Goal: Task Accomplishment & Management: Use online tool/utility

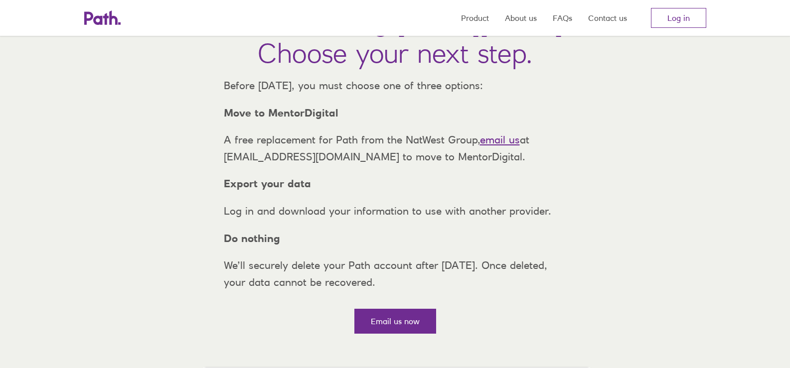
scroll to position [100, 0]
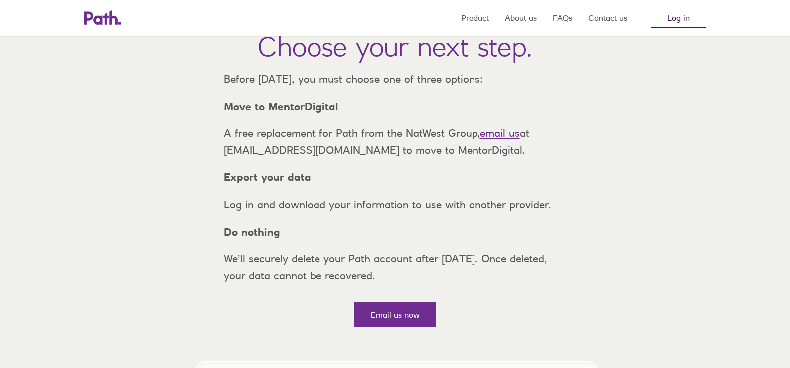
click at [679, 17] on link "Log in" at bounding box center [678, 18] width 55 height 20
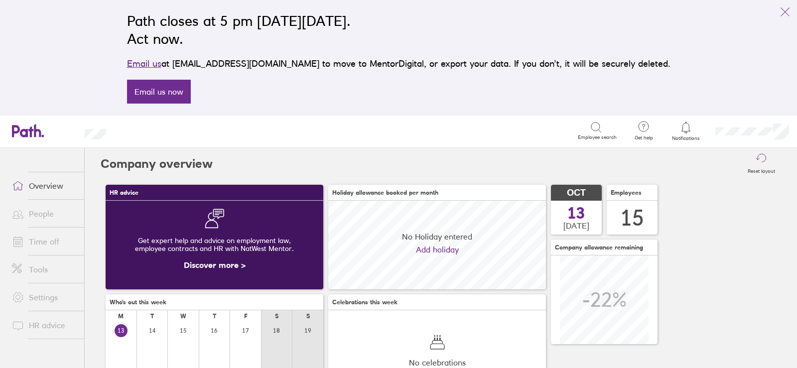
scroll to position [89, 218]
click at [786, 9] on icon "link" at bounding box center [785, 12] width 12 height 12
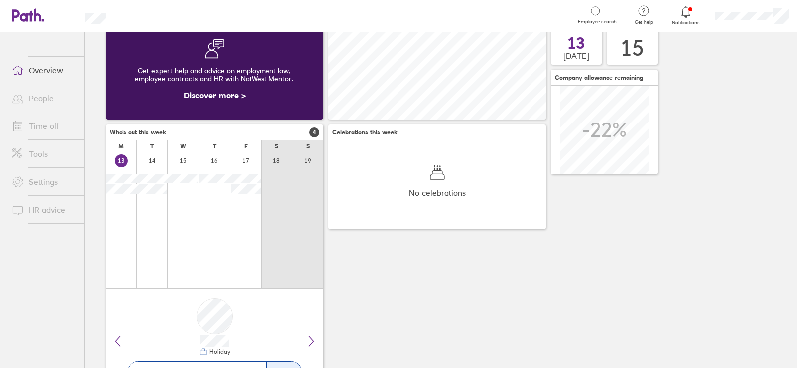
scroll to position [0, 0]
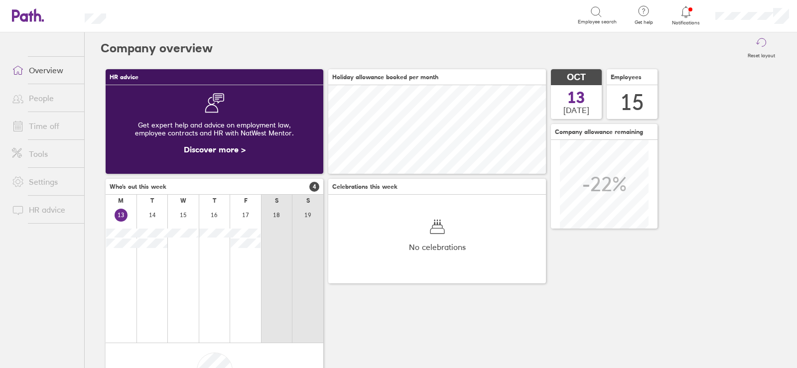
click at [46, 91] on link "People" at bounding box center [44, 98] width 80 height 20
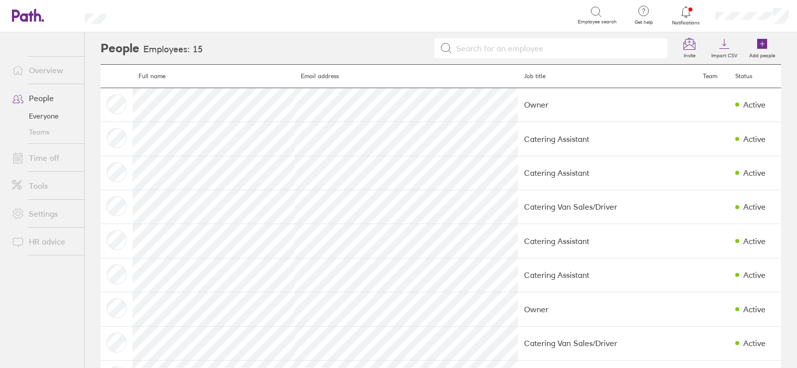
drag, startPoint x: 306, startPoint y: 42, endPoint x: 291, endPoint y: 45, distance: 15.6
click at [291, 45] on div at bounding box center [440, 48] width 467 height 20
click at [36, 216] on link "Settings" at bounding box center [44, 214] width 80 height 20
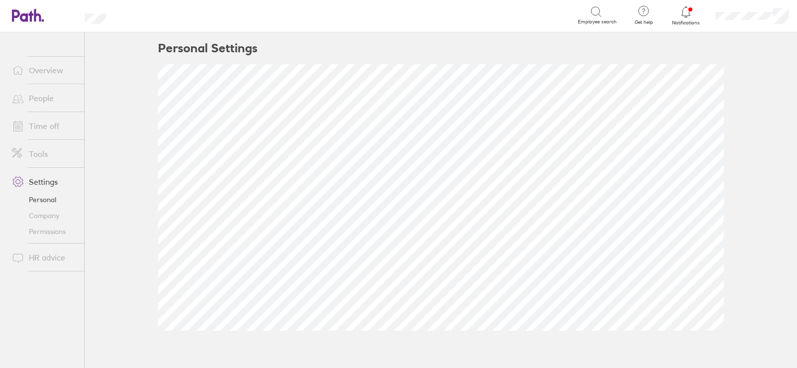
click at [34, 156] on link "Tools" at bounding box center [44, 154] width 80 height 20
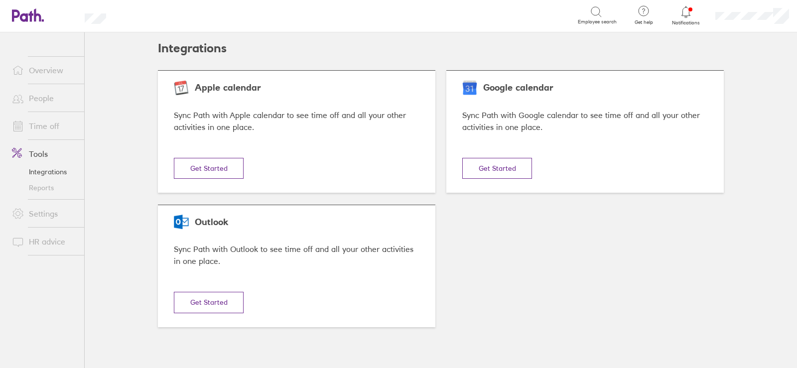
click at [35, 122] on link "Time off" at bounding box center [44, 126] width 80 height 20
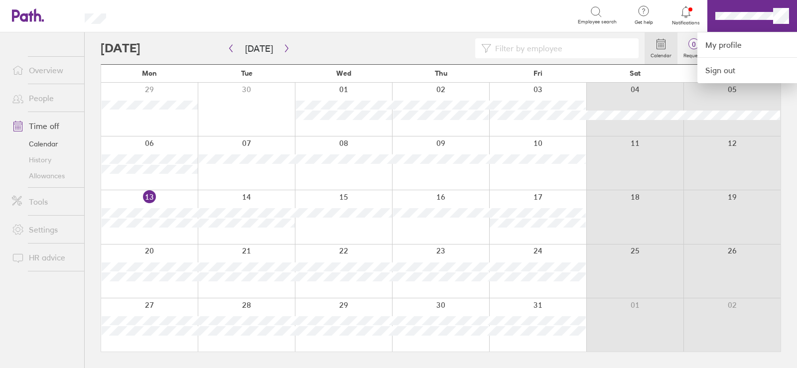
click at [42, 71] on div at bounding box center [398, 184] width 797 height 368
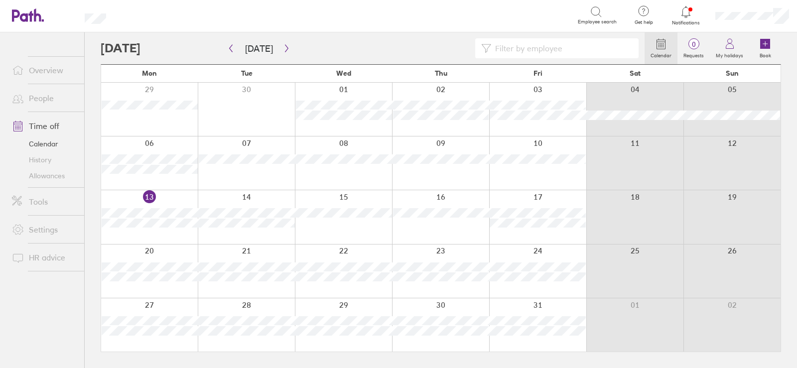
click at [44, 68] on link "Overview" at bounding box center [44, 70] width 80 height 20
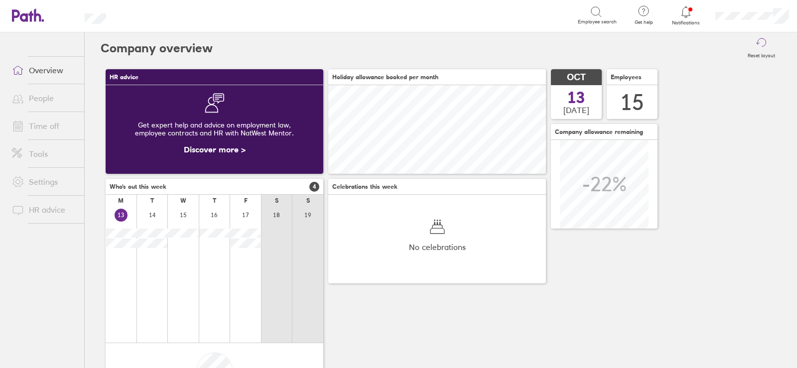
scroll to position [89, 218]
click at [39, 96] on link "People" at bounding box center [44, 98] width 80 height 20
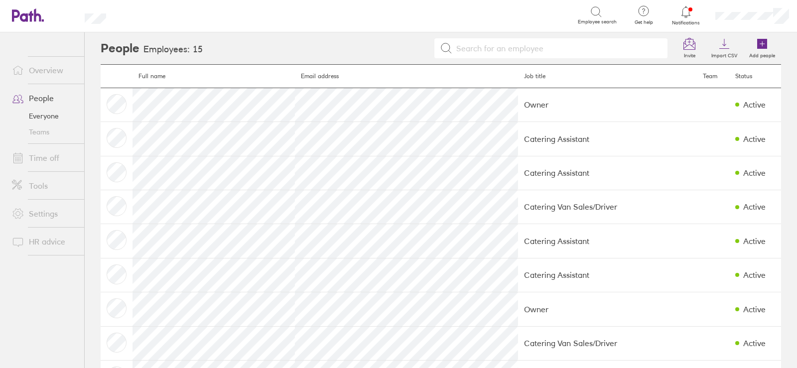
click at [50, 127] on link "Teams" at bounding box center [44, 132] width 80 height 16
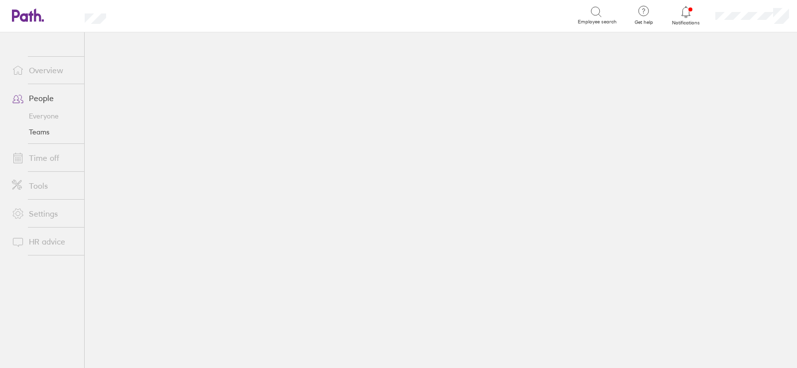
click at [43, 117] on link "Everyone" at bounding box center [44, 116] width 80 height 16
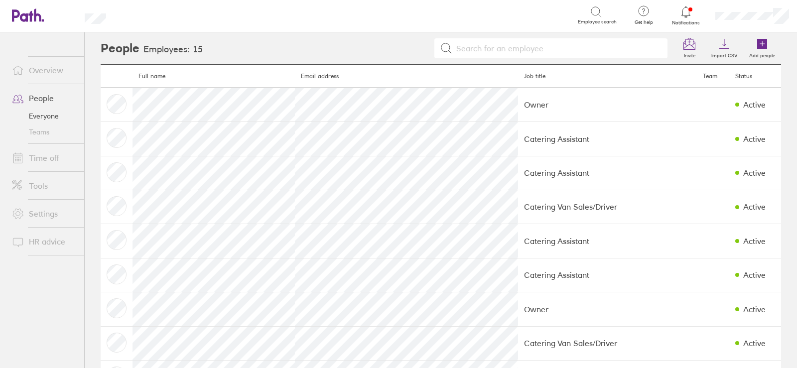
click at [43, 157] on link "Time off" at bounding box center [44, 158] width 80 height 20
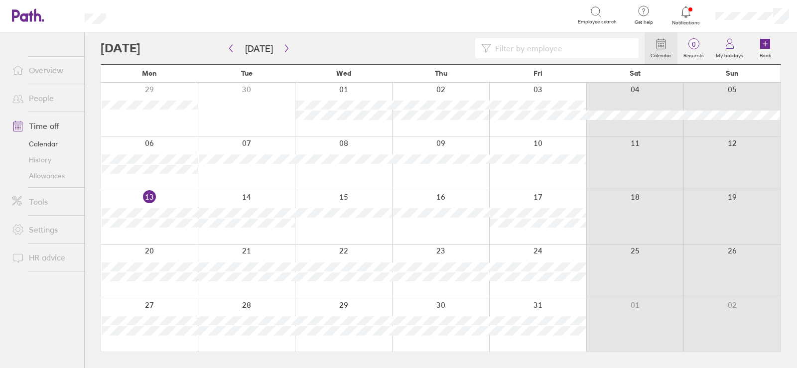
click at [35, 194] on link "Tools" at bounding box center [44, 202] width 80 height 20
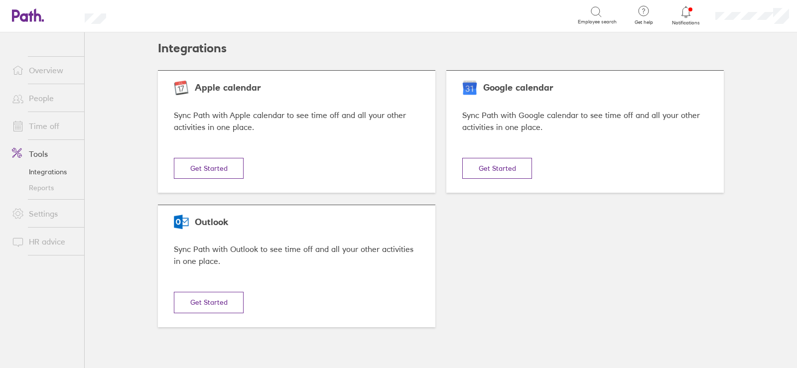
click at [41, 222] on link "Settings" at bounding box center [44, 214] width 80 height 20
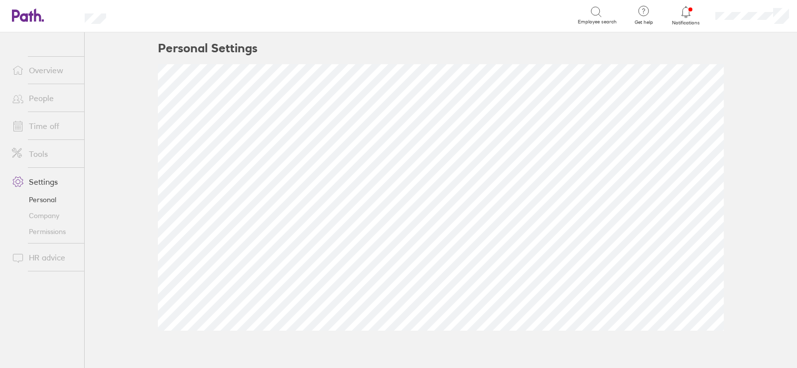
click at [49, 215] on link "Company" at bounding box center [44, 216] width 80 height 16
click at [43, 235] on link "Permissions" at bounding box center [44, 232] width 80 height 16
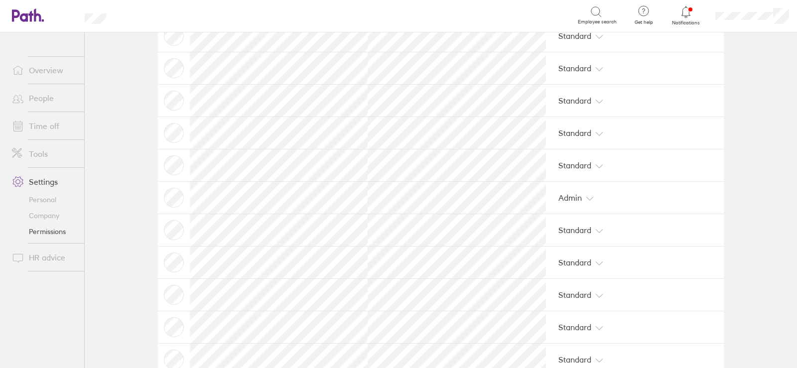
scroll to position [294, 0]
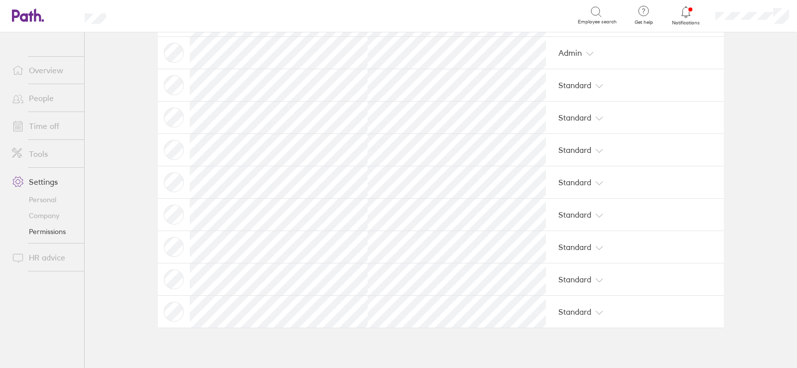
click at [43, 254] on link "HR advice" at bounding box center [44, 258] width 80 height 20
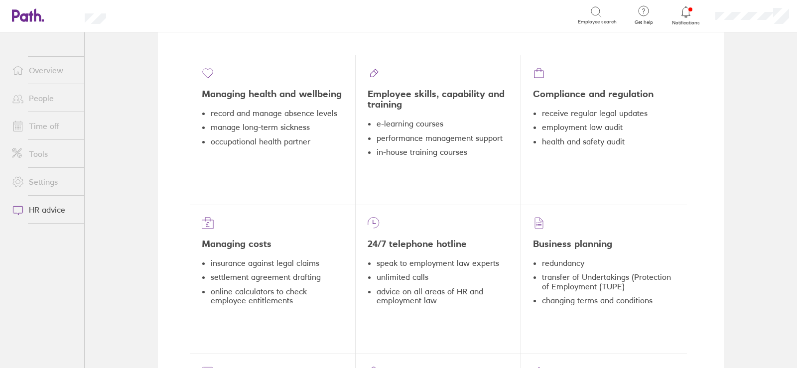
scroll to position [498, 0]
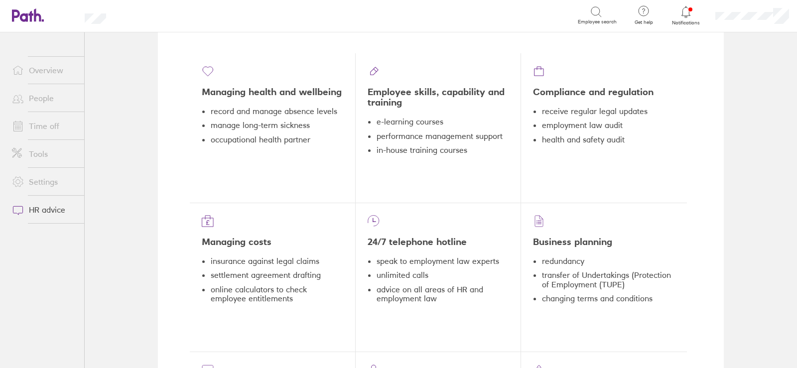
click at [40, 97] on link "People" at bounding box center [44, 98] width 80 height 20
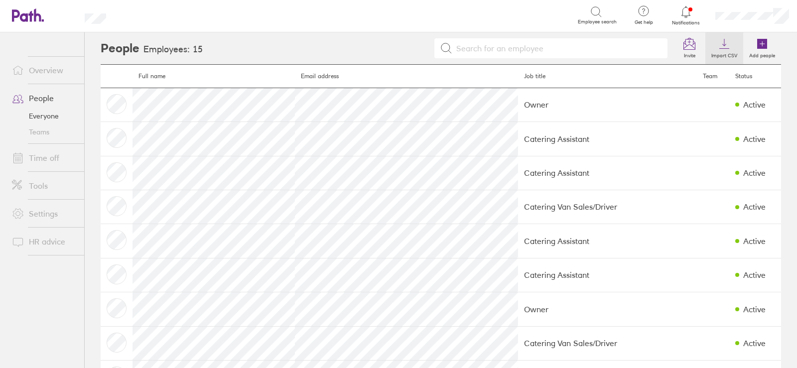
click at [719, 48] on icon at bounding box center [725, 44] width 12 height 12
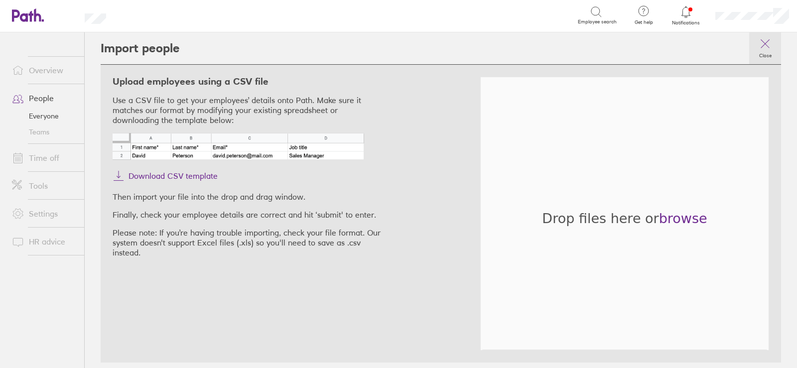
click at [763, 51] on label "Close" at bounding box center [765, 54] width 24 height 9
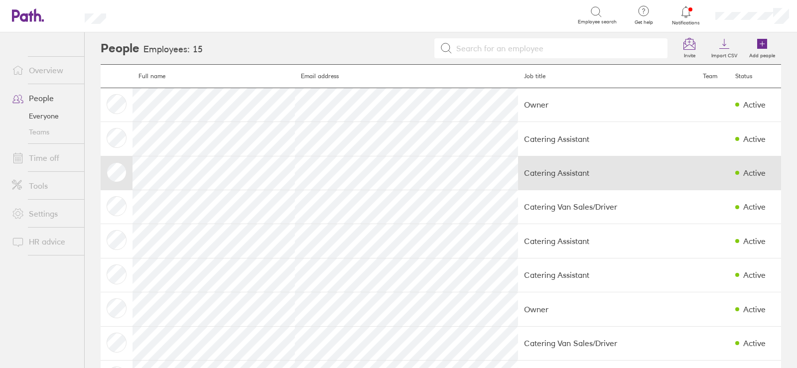
click at [544, 158] on td "Catering Assistant" at bounding box center [607, 173] width 179 height 34
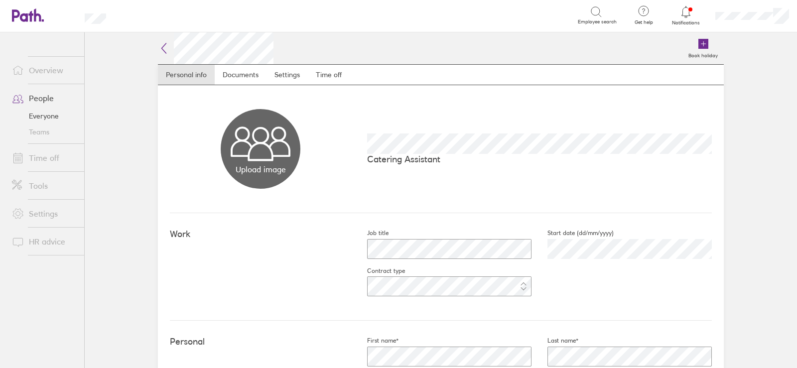
click at [27, 24] on header "Search Employee search Get help FAQs Contact us Notifications My profile Sign o…" at bounding box center [398, 16] width 797 height 32
click at [15, 13] on icon at bounding box center [28, 14] width 32 height 13
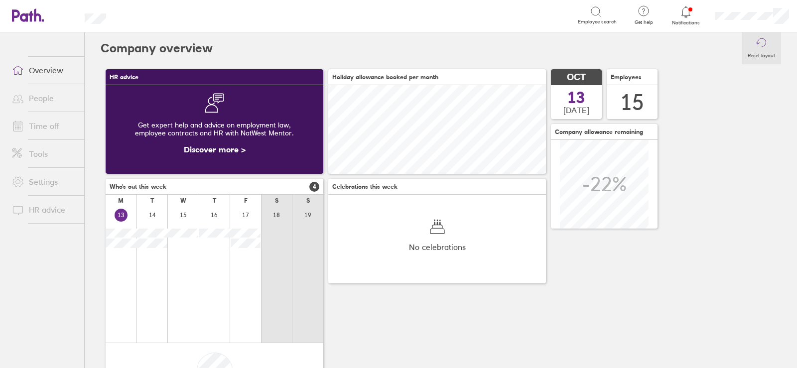
click at [747, 44] on button "Reset layout" at bounding box center [761, 48] width 39 height 32
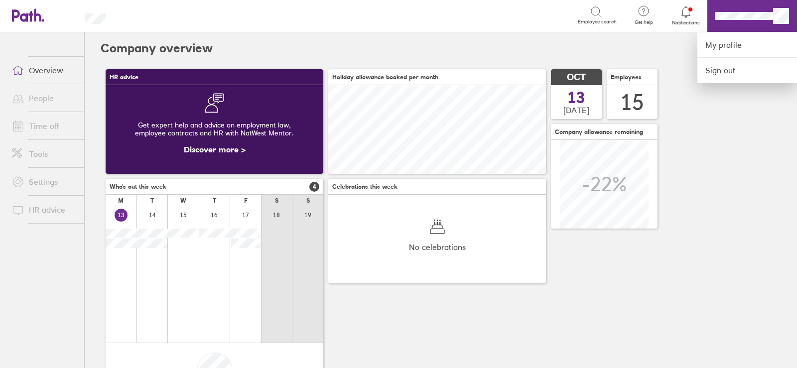
click at [737, 12] on div at bounding box center [398, 184] width 797 height 368
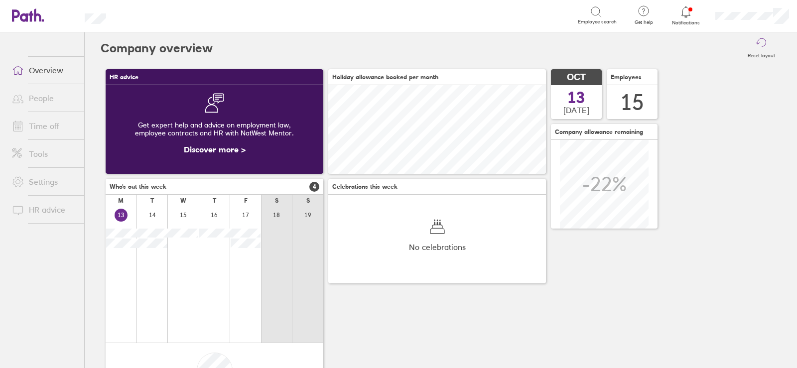
click at [51, 66] on link "Overview" at bounding box center [44, 70] width 80 height 20
click at [35, 97] on link "People" at bounding box center [44, 98] width 80 height 20
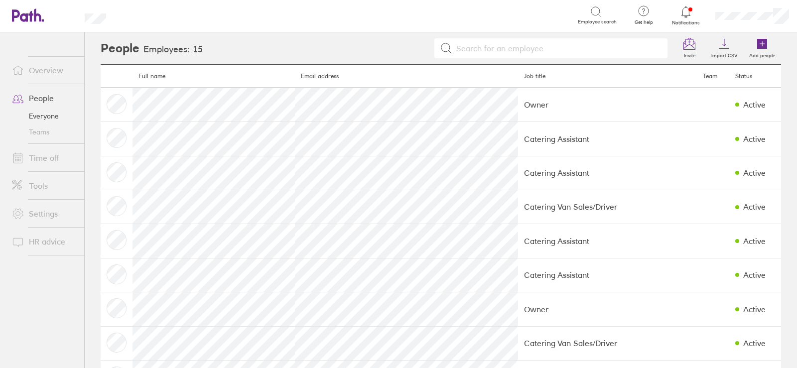
click at [42, 154] on link "Time off" at bounding box center [44, 158] width 80 height 20
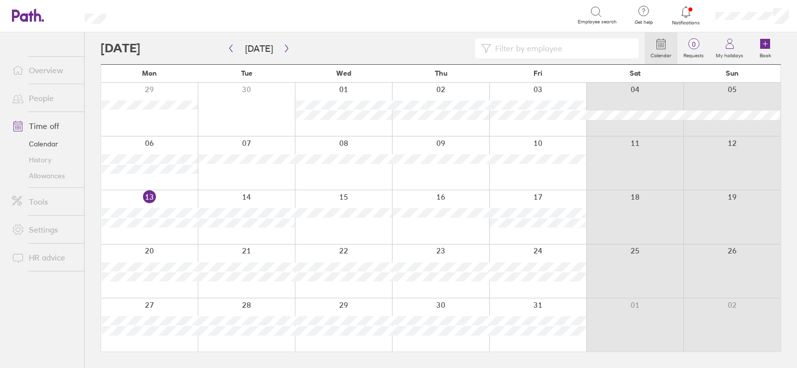
click at [42, 176] on link "Allowances" at bounding box center [44, 176] width 80 height 16
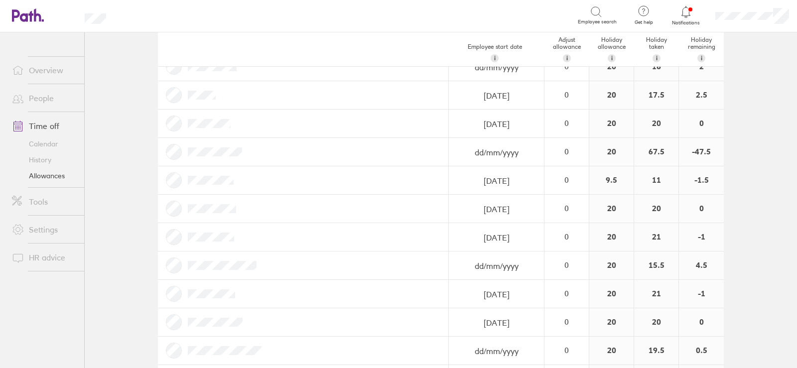
scroll to position [193, 0]
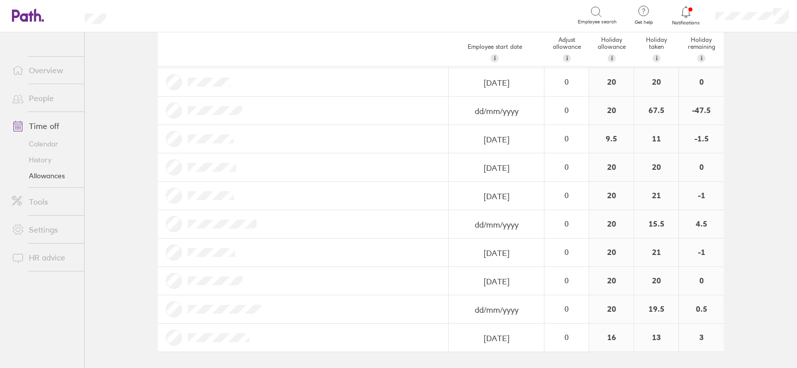
click at [27, 199] on span at bounding box center [16, 202] width 25 height 12
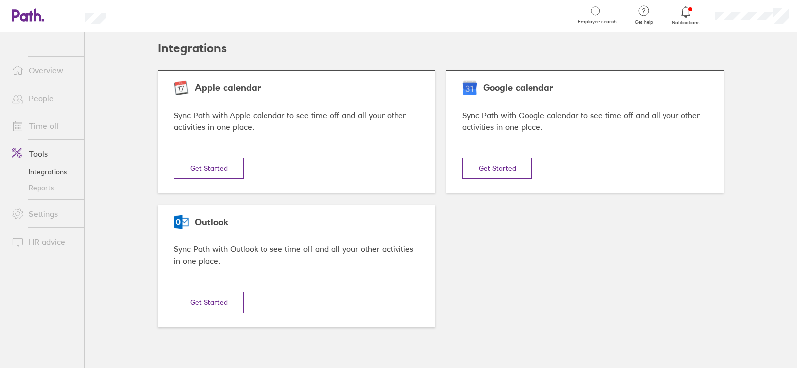
click at [43, 243] on link "HR advice" at bounding box center [44, 242] width 80 height 20
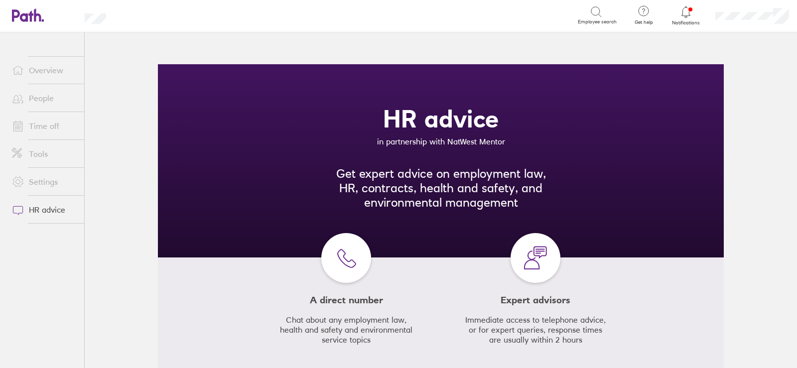
click at [43, 178] on link "Settings" at bounding box center [44, 182] width 80 height 20
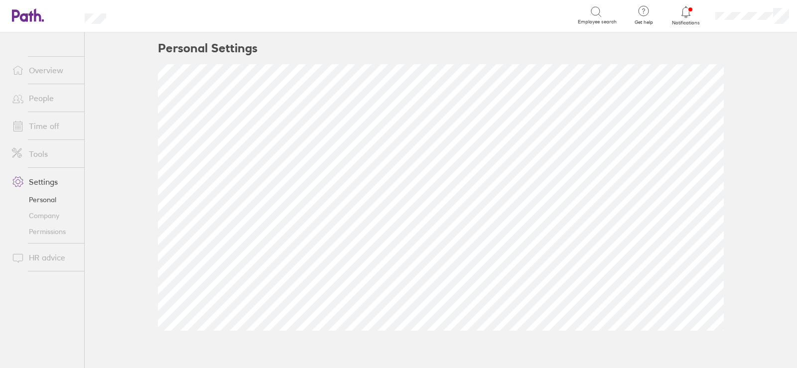
click at [40, 154] on link "Tools" at bounding box center [44, 154] width 80 height 20
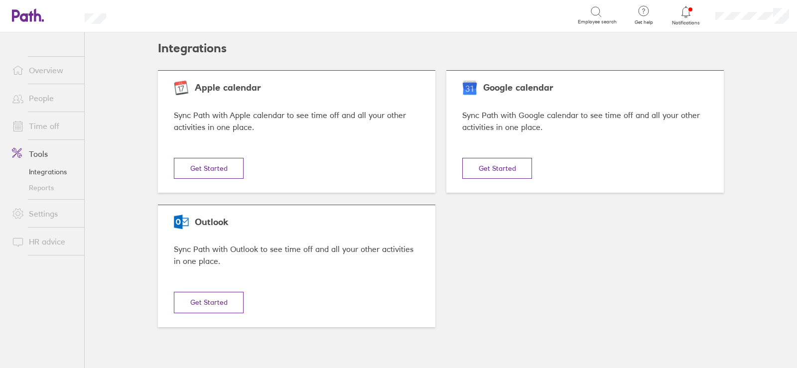
click at [46, 126] on link "Time off" at bounding box center [44, 126] width 80 height 20
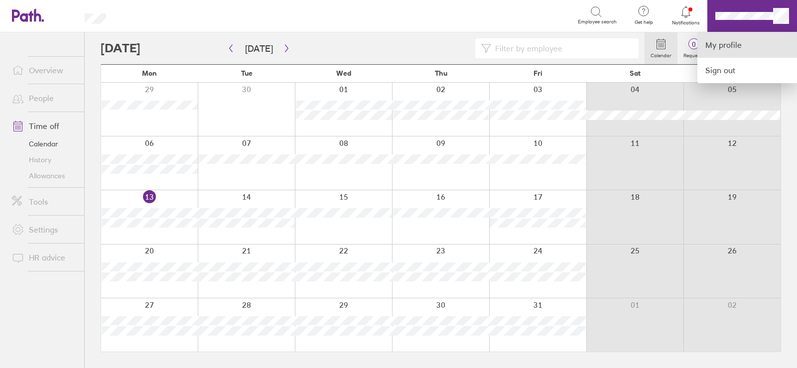
click at [728, 41] on link "My profile" at bounding box center [748, 44] width 100 height 25
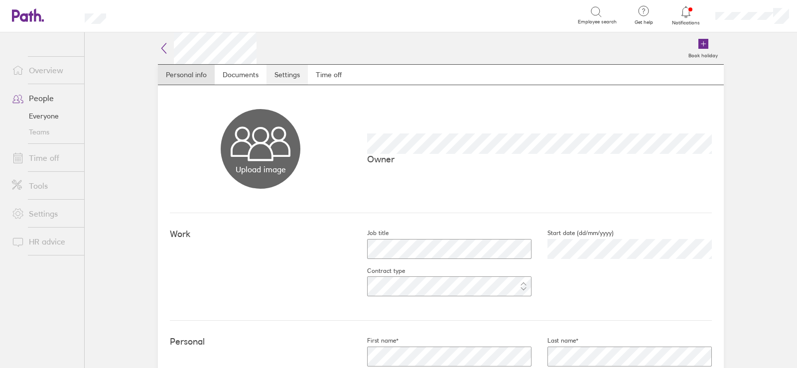
click at [278, 76] on link "Settings" at bounding box center [287, 75] width 41 height 20
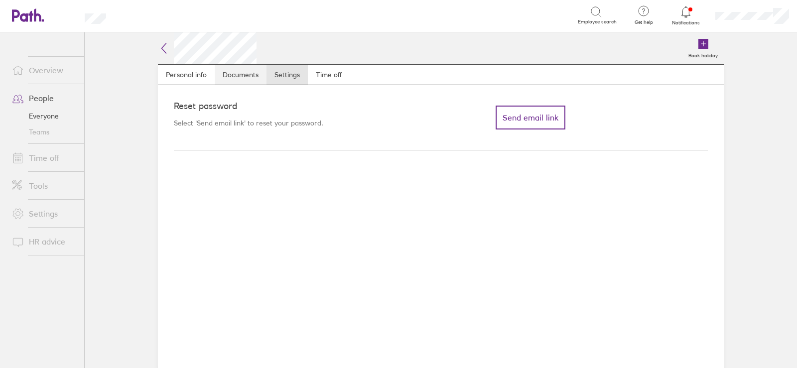
click at [232, 78] on link "Documents" at bounding box center [241, 75] width 52 height 20
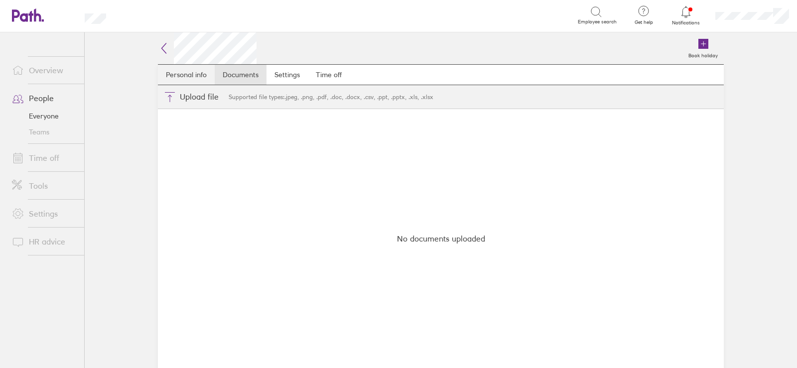
click at [197, 78] on link "Personal info" at bounding box center [186, 75] width 57 height 20
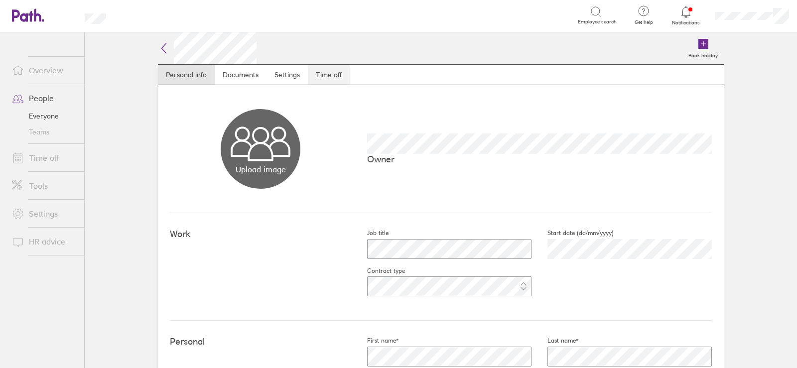
click at [328, 71] on link "Time off" at bounding box center [329, 75] width 42 height 20
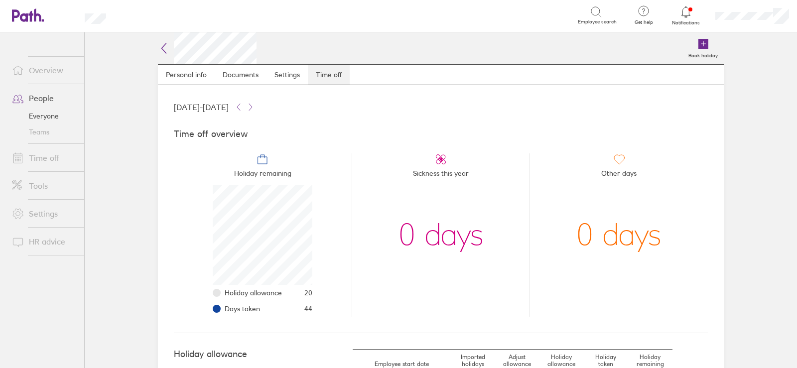
scroll to position [100, 100]
click at [185, 76] on link "Personal info" at bounding box center [186, 75] width 57 height 20
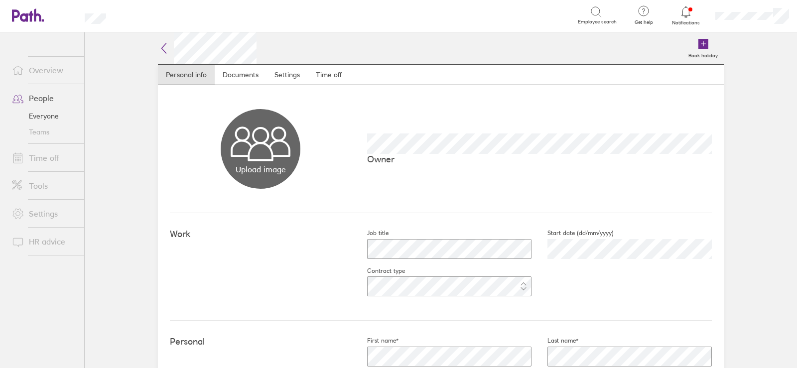
click at [30, 96] on link "People" at bounding box center [44, 98] width 80 height 20
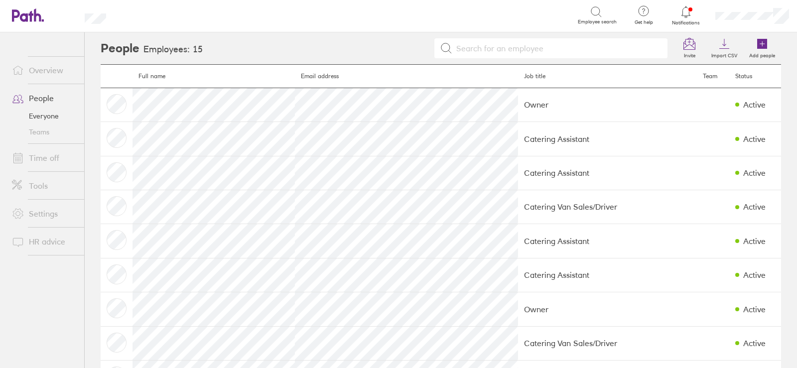
click at [40, 62] on link "Overview" at bounding box center [44, 70] width 80 height 20
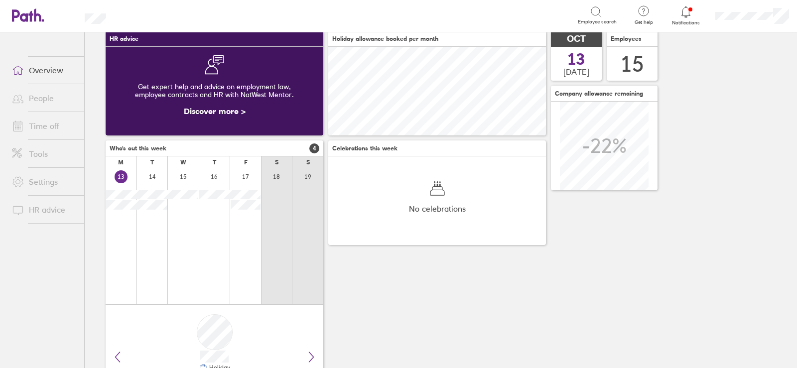
scroll to position [101, 0]
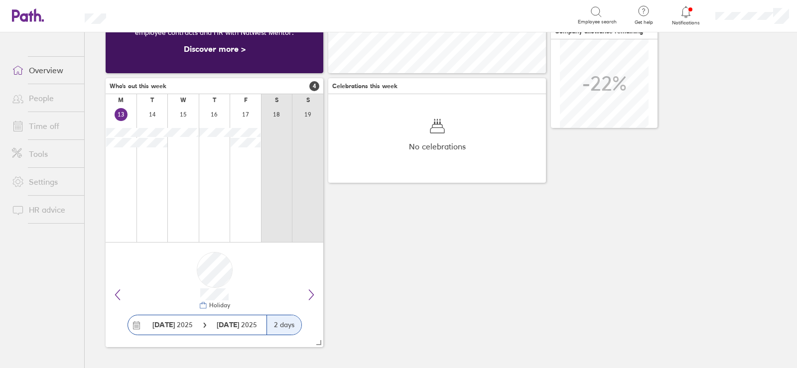
click at [46, 188] on link "Settings" at bounding box center [44, 182] width 80 height 20
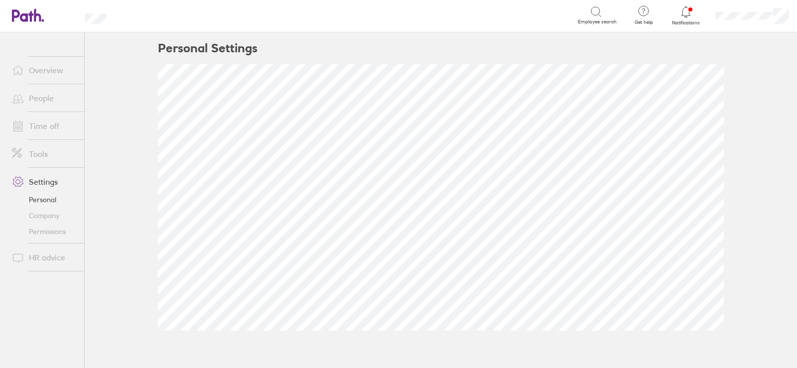
click at [38, 155] on link "Tools" at bounding box center [44, 154] width 80 height 20
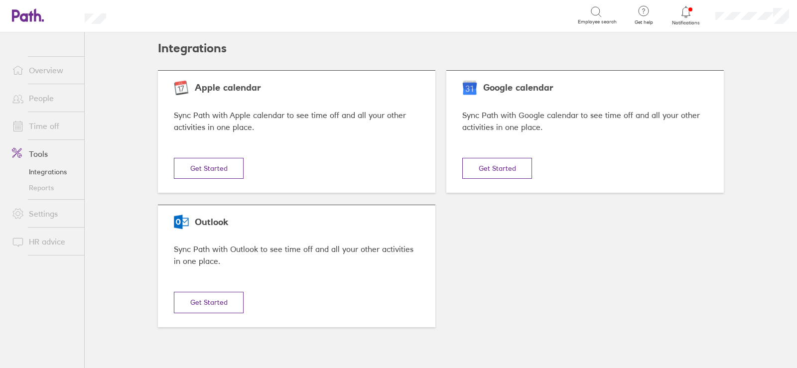
click at [43, 127] on link "Time off" at bounding box center [44, 126] width 80 height 20
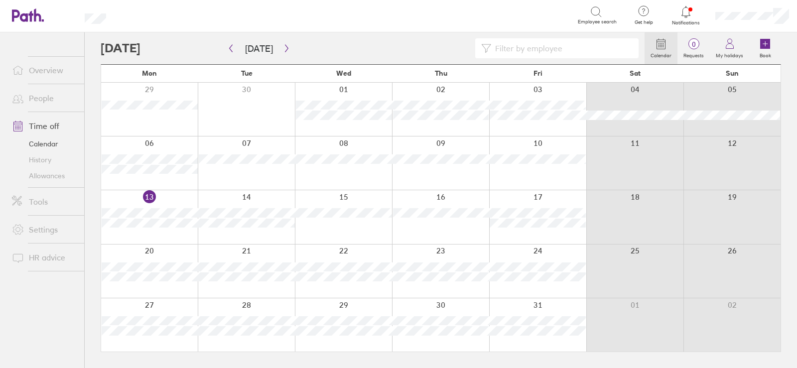
click at [43, 99] on link "People" at bounding box center [44, 98] width 80 height 20
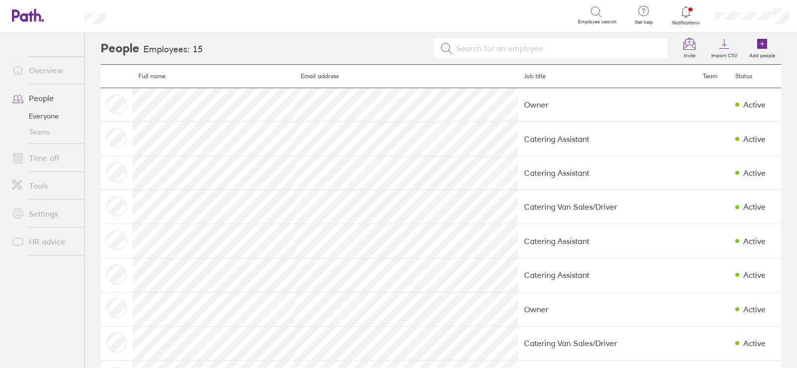
click at [37, 98] on link "People" at bounding box center [44, 98] width 80 height 20
click at [36, 184] on link "Tools" at bounding box center [44, 186] width 80 height 20
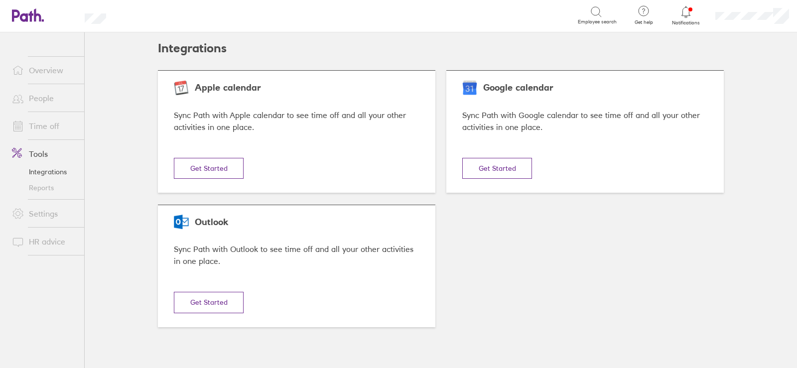
click at [42, 188] on link "Reports" at bounding box center [44, 188] width 80 height 16
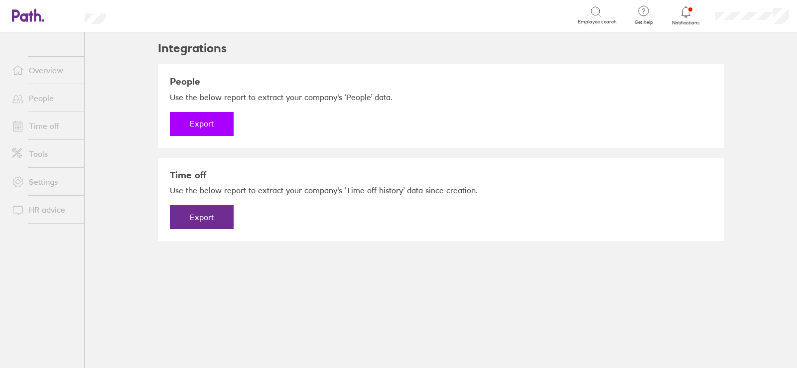
click at [204, 121] on button "Export" at bounding box center [202, 124] width 64 height 24
click at [201, 125] on link "Download" at bounding box center [202, 124] width 64 height 24
click at [47, 67] on link "Overview" at bounding box center [44, 70] width 80 height 20
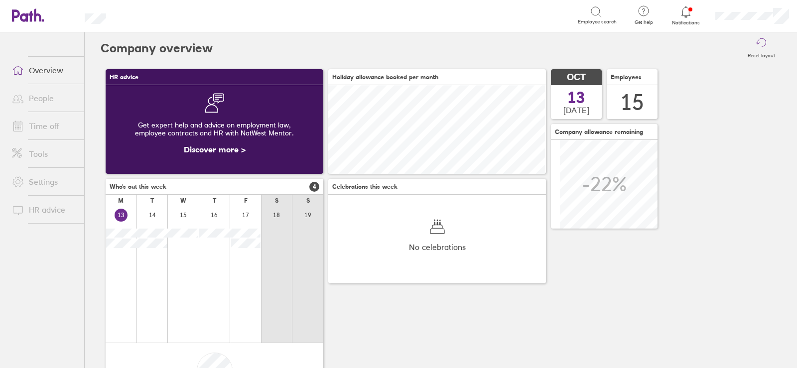
scroll to position [89, 218]
click at [47, 100] on link "People" at bounding box center [44, 98] width 80 height 20
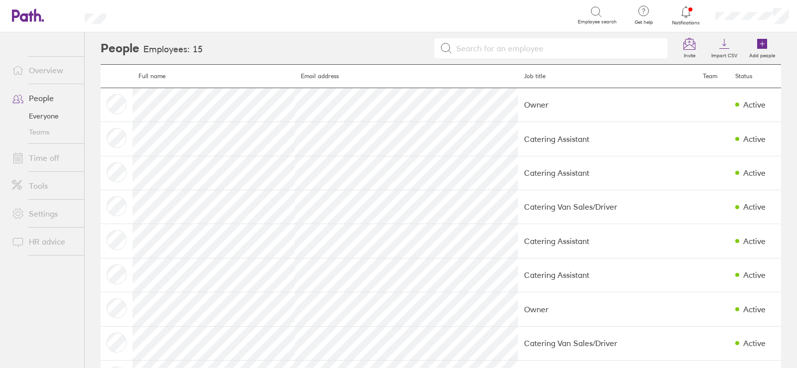
click at [47, 154] on link "Time off" at bounding box center [44, 158] width 80 height 20
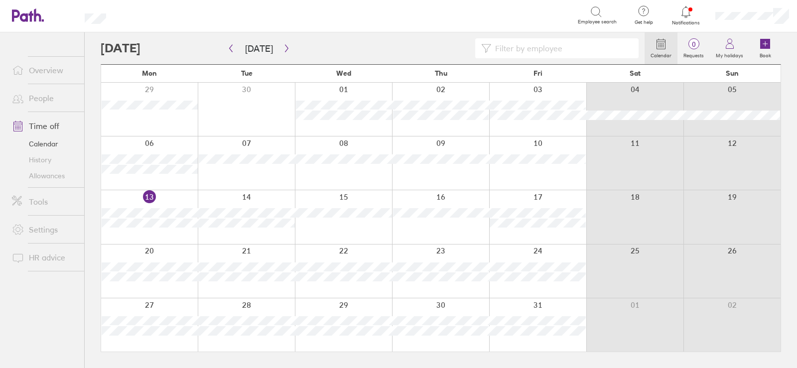
click at [45, 176] on link "Allowances" at bounding box center [44, 176] width 80 height 16
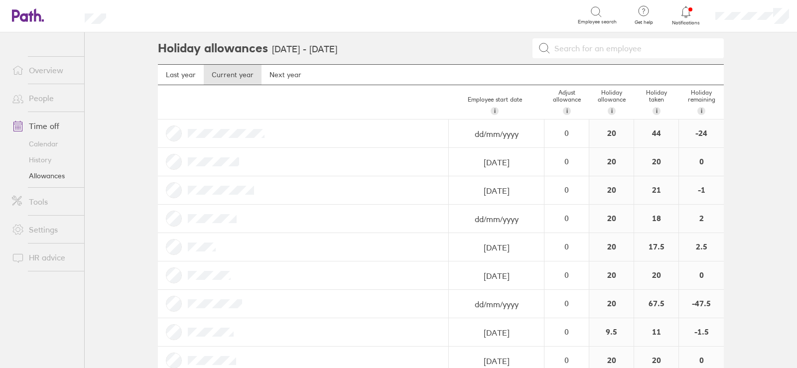
click at [49, 141] on link "Calendar" at bounding box center [44, 144] width 80 height 16
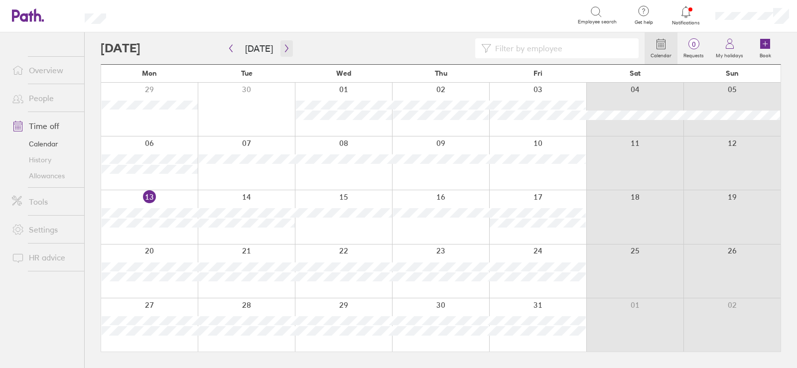
click at [288, 46] on button "button" at bounding box center [287, 48] width 12 height 16
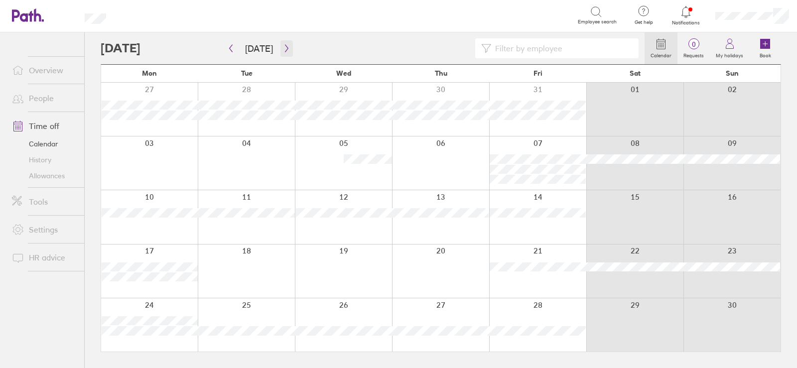
click at [287, 50] on icon "button" at bounding box center [286, 48] width 7 height 8
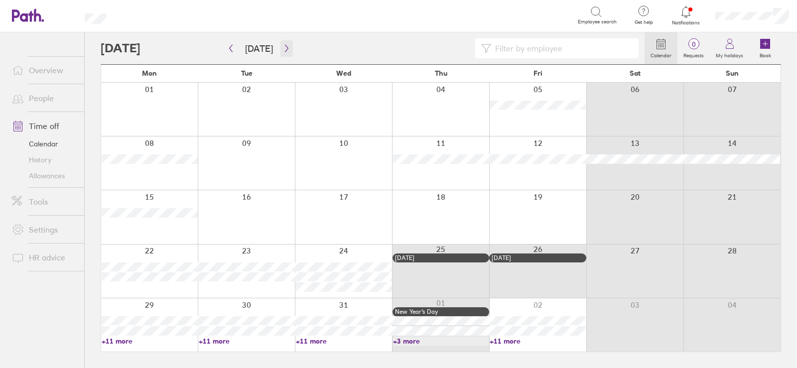
click at [287, 45] on icon "button" at bounding box center [286, 48] width 7 height 8
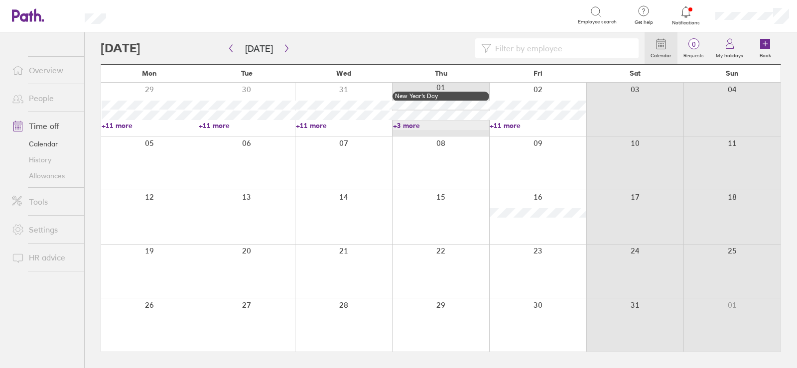
click at [40, 206] on link "Tools" at bounding box center [44, 202] width 80 height 20
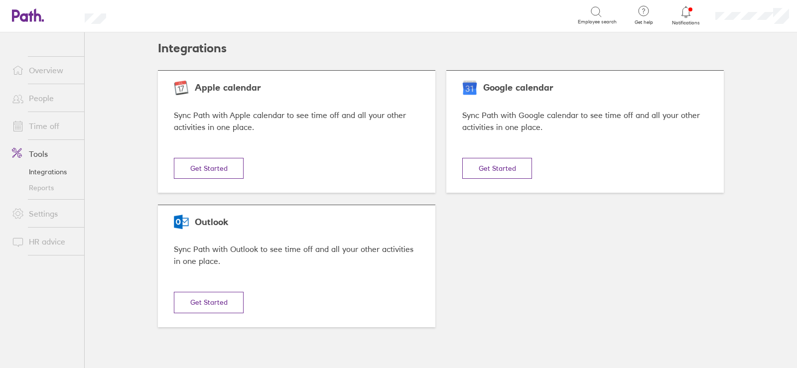
click at [41, 181] on link "Reports" at bounding box center [44, 188] width 80 height 16
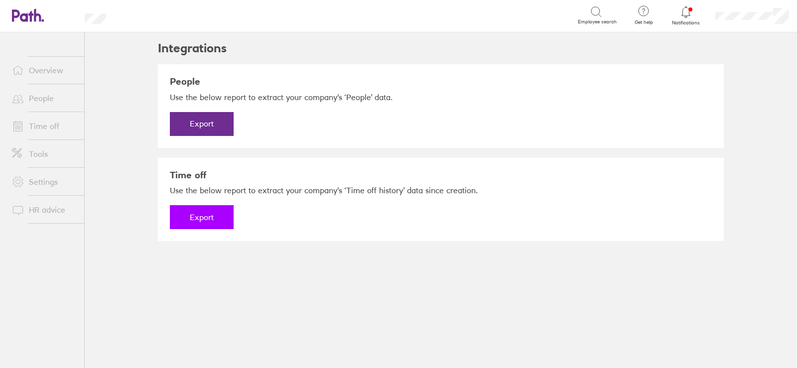
click at [200, 216] on button "Export" at bounding box center [202, 217] width 64 height 24
click at [192, 229] on link "Download" at bounding box center [202, 217] width 64 height 24
click at [36, 126] on link "Time off" at bounding box center [44, 126] width 80 height 20
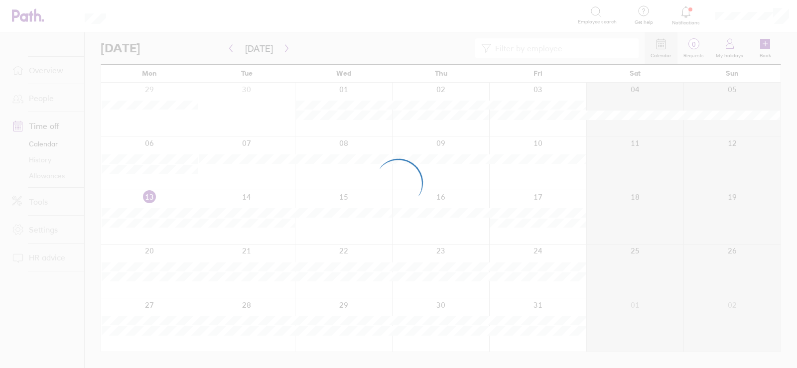
click at [45, 177] on div at bounding box center [398, 184] width 797 height 368
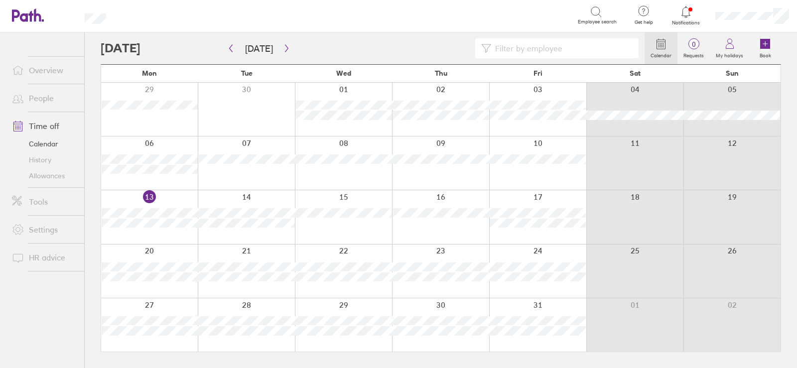
click at [45, 177] on link "Allowances" at bounding box center [44, 176] width 80 height 16
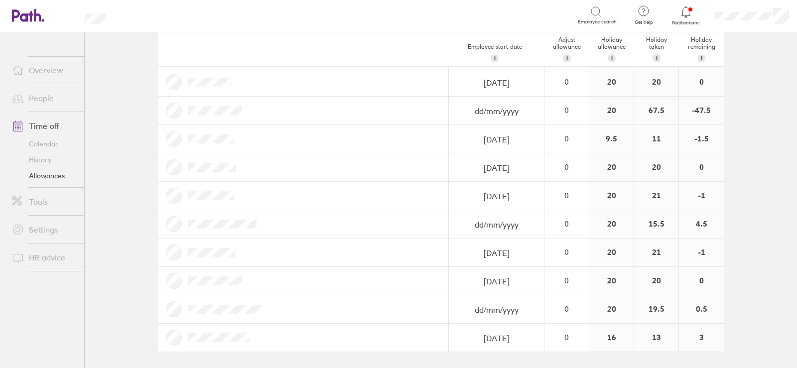
scroll to position [193, 0]
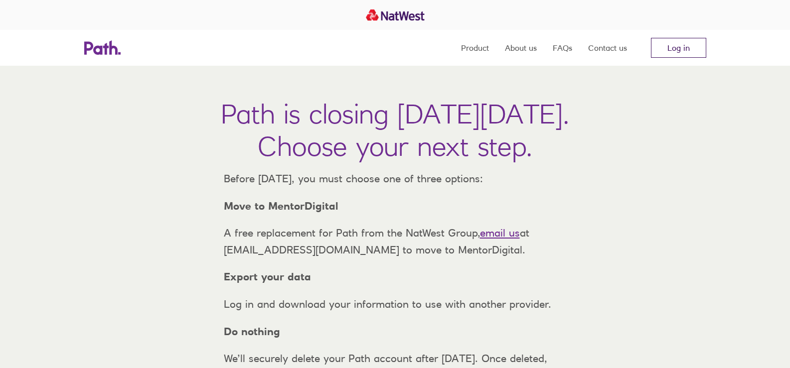
click at [678, 40] on link "Log in" at bounding box center [678, 48] width 55 height 20
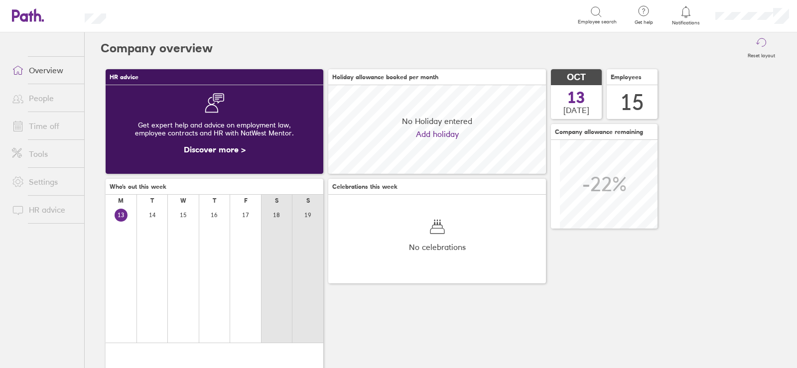
scroll to position [89, 218]
click at [40, 121] on link "Time off" at bounding box center [44, 126] width 80 height 20
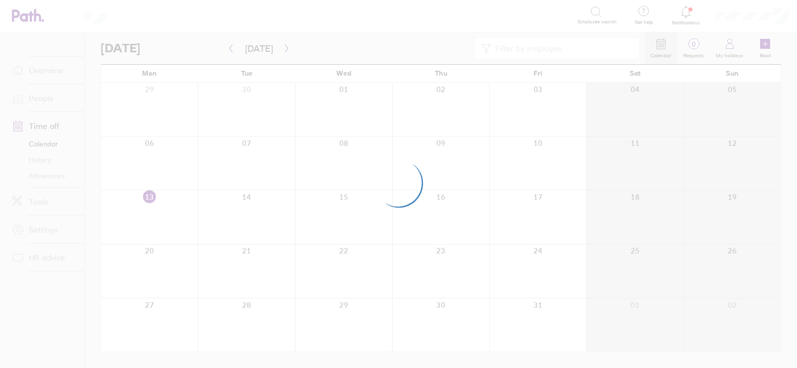
click at [37, 204] on div at bounding box center [398, 184] width 797 height 368
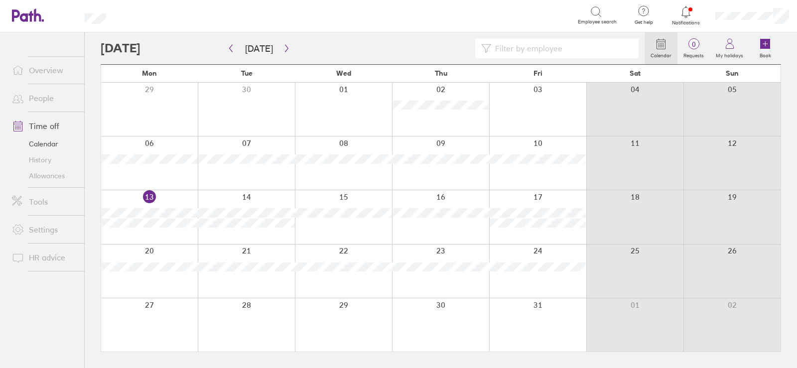
click at [37, 199] on link "Tools" at bounding box center [44, 202] width 80 height 20
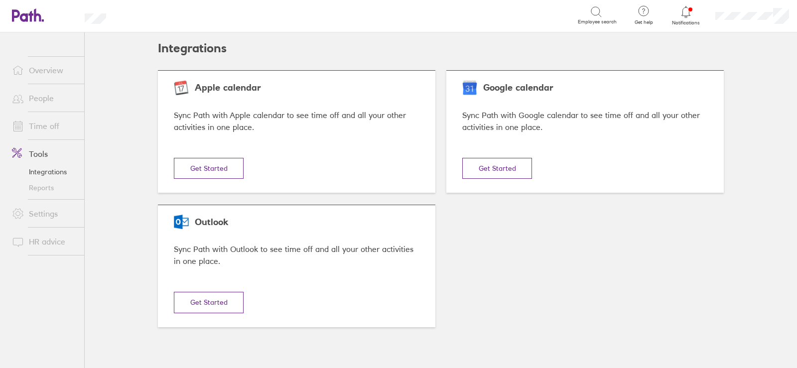
click at [37, 187] on link "Reports" at bounding box center [44, 188] width 80 height 16
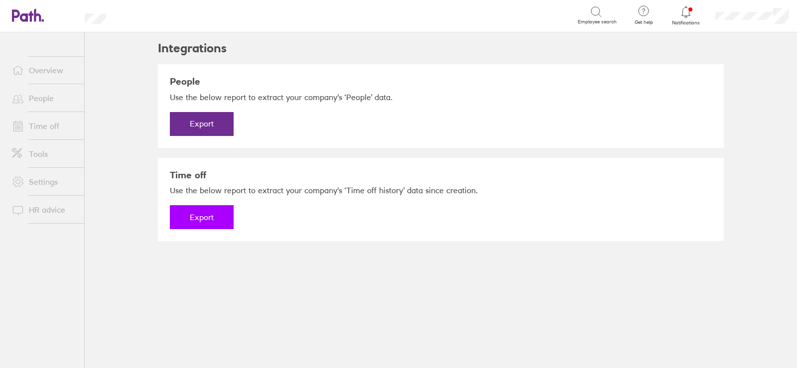
click at [179, 216] on button "Export" at bounding box center [202, 217] width 64 height 24
click at [206, 222] on link "Download" at bounding box center [202, 217] width 64 height 24
